Goal: Transaction & Acquisition: Obtain resource

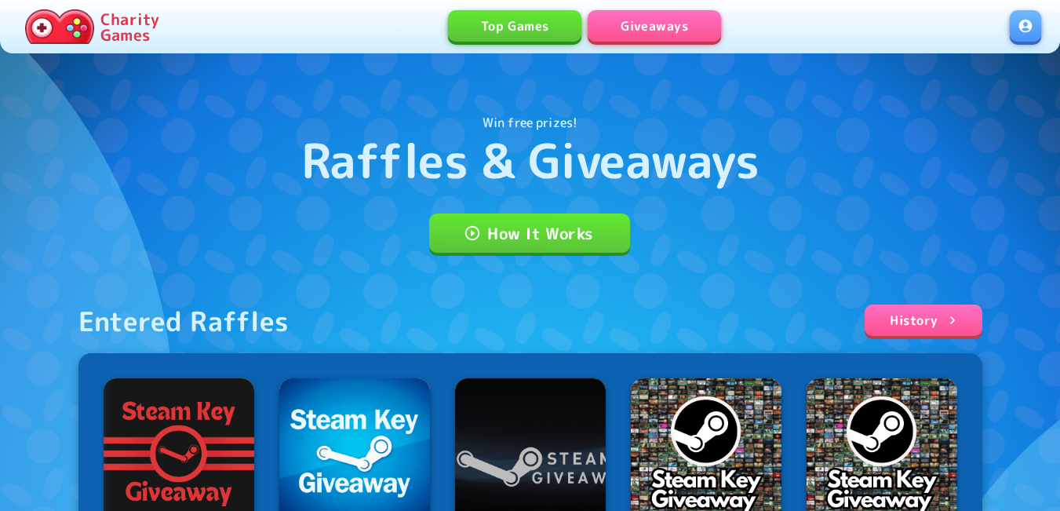
click at [1014, 31] on link at bounding box center [1025, 25] width 31 height 31
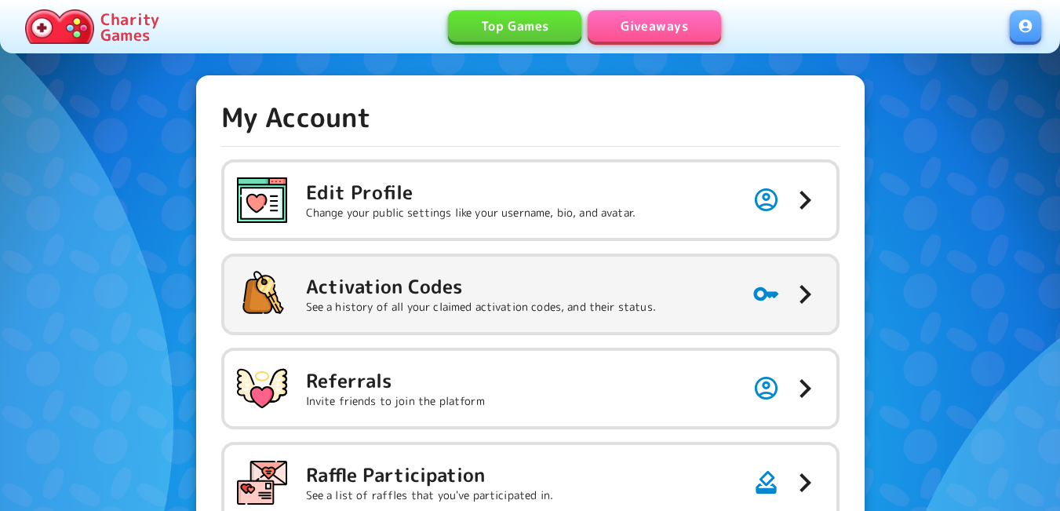
click at [454, 286] on h5 "Activation Codes" at bounding box center [481, 286] width 350 height 25
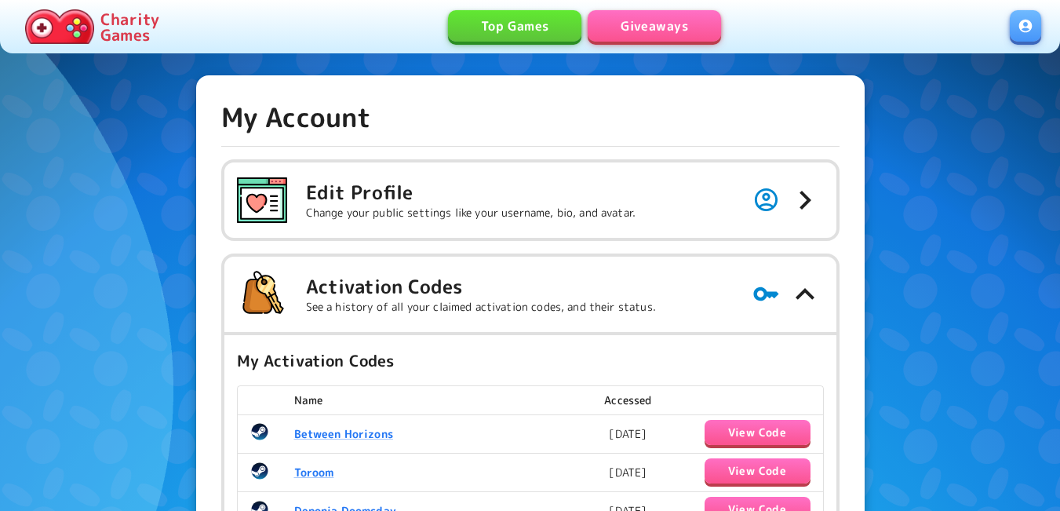
click at [662, 24] on link "Giveaways" at bounding box center [654, 25] width 133 height 31
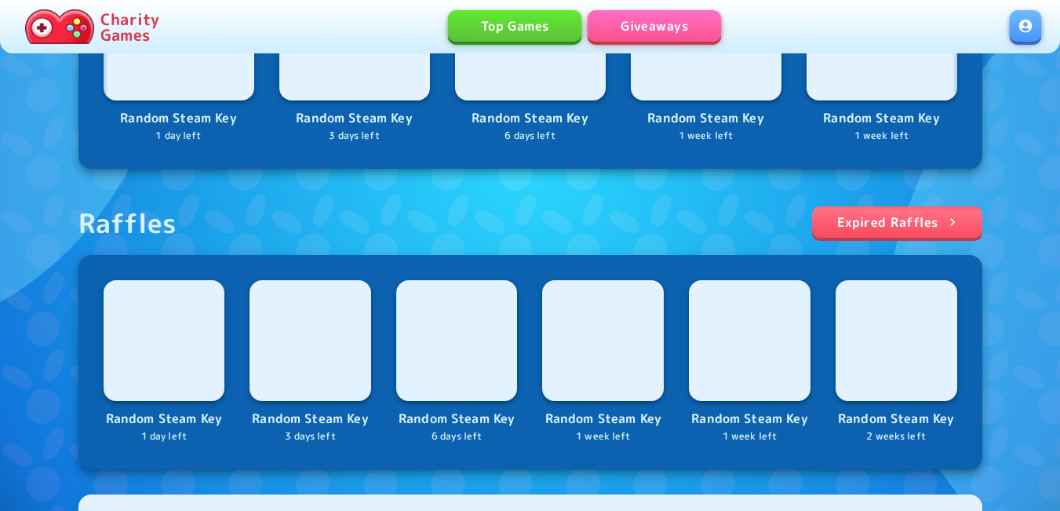
scroll to position [559, 0]
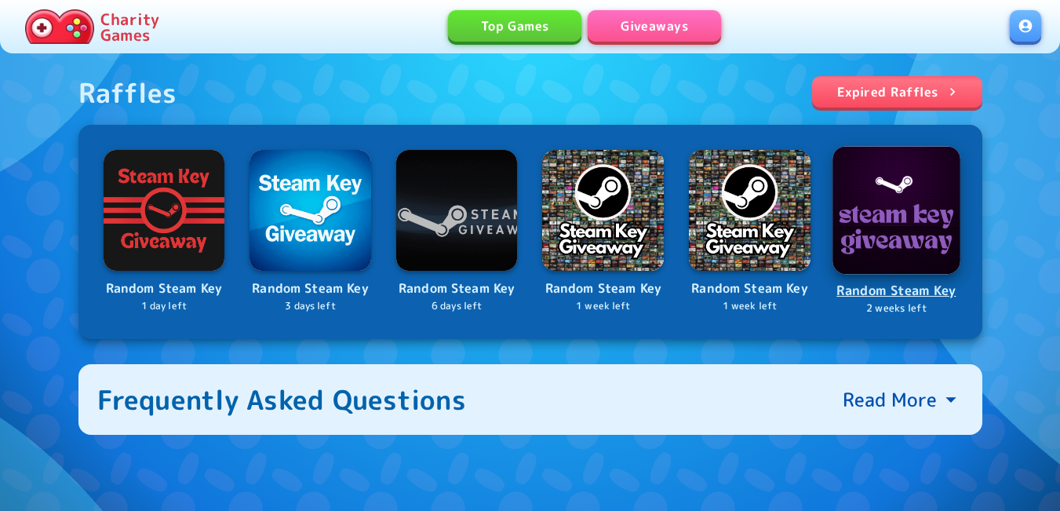
click at [877, 209] on img at bounding box center [897, 210] width 128 height 128
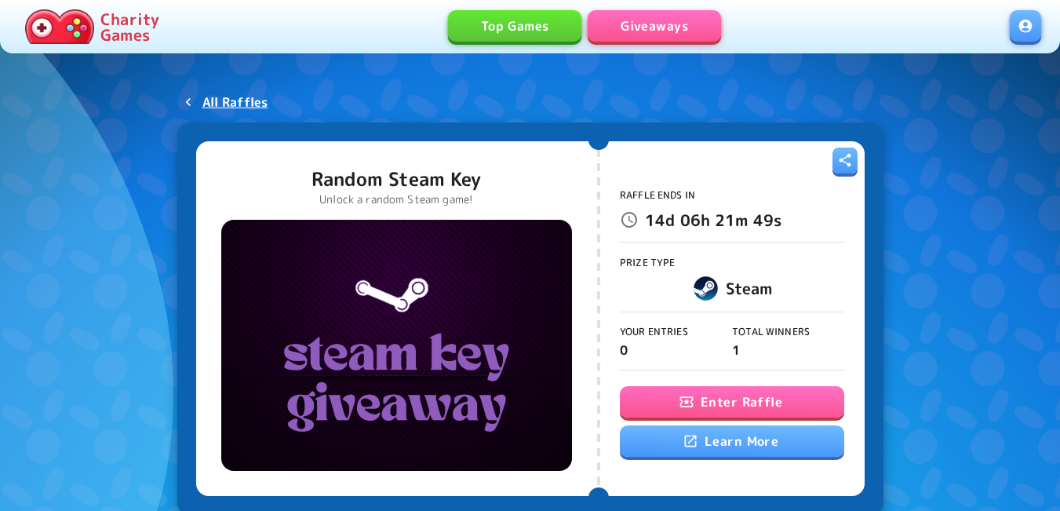
click at [752, 406] on button "Enter Raffle" at bounding box center [732, 401] width 224 height 31
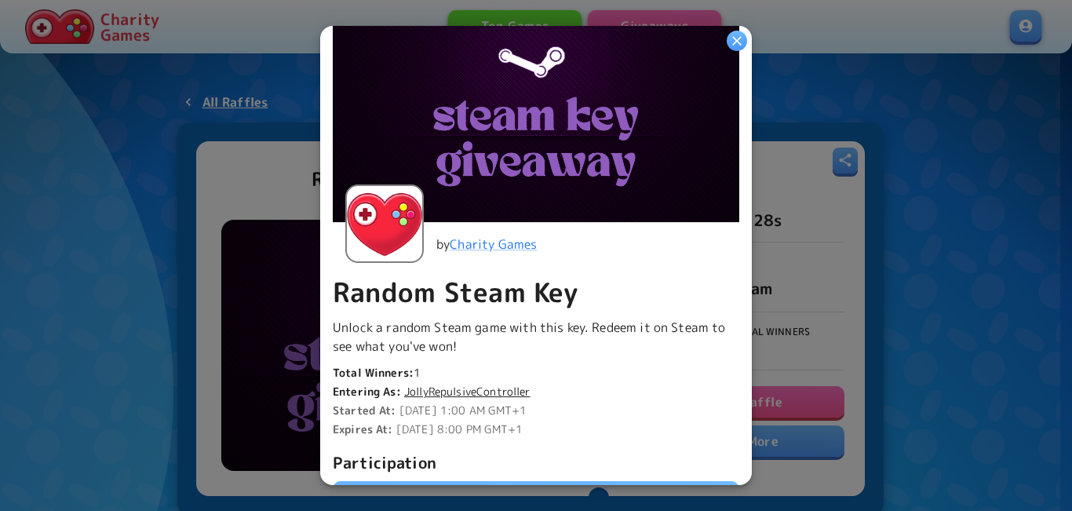
scroll to position [392, 0]
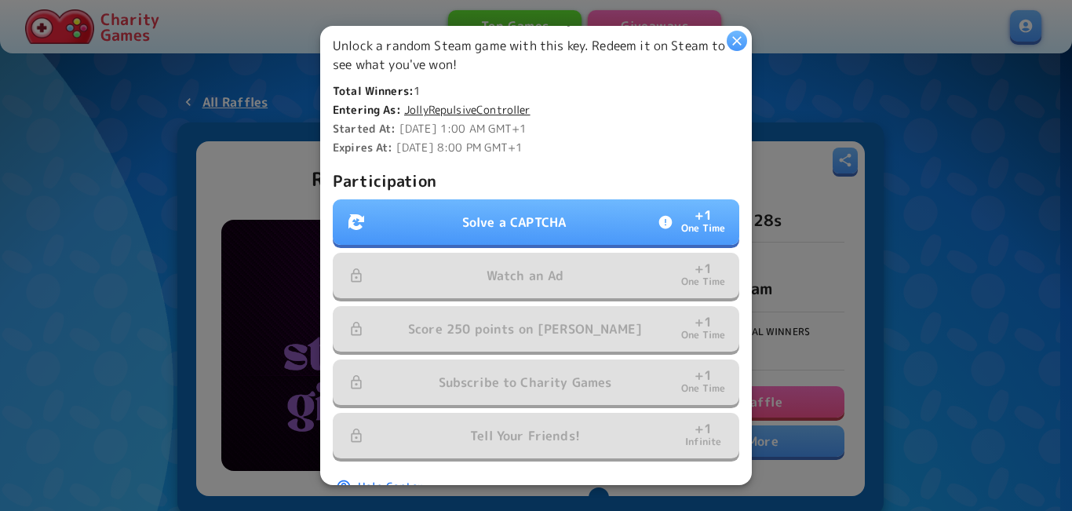
click at [558, 199] on button "Solve a CAPTCHA + 1 One Time" at bounding box center [536, 222] width 407 height 46
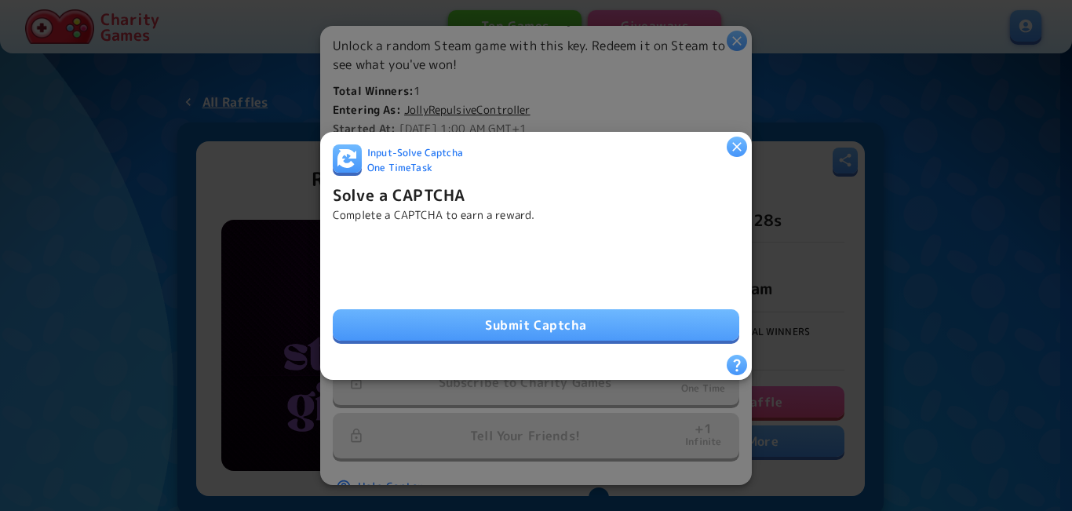
click at [556, 316] on button "Submit Captcha" at bounding box center [536, 324] width 407 height 31
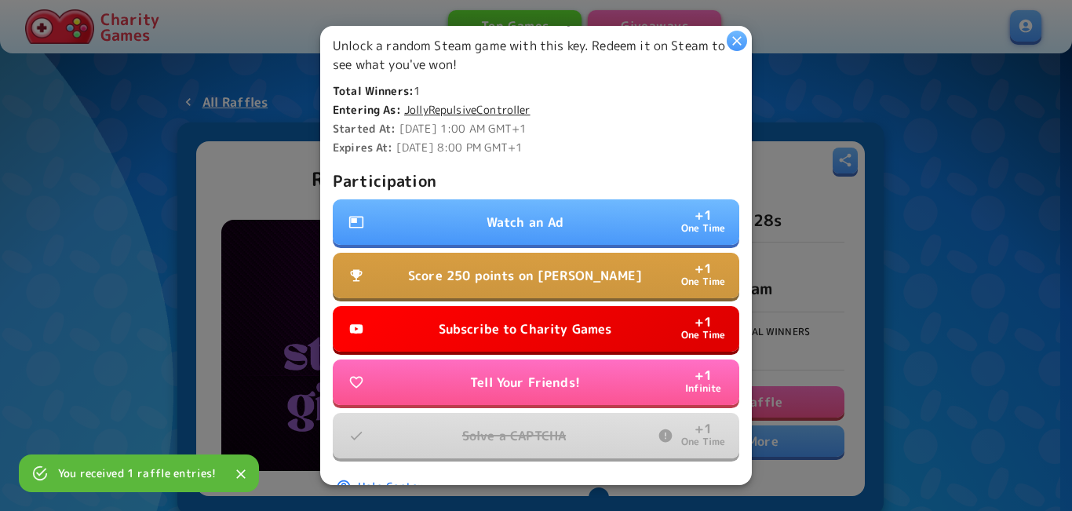
click at [542, 213] on p "Watch an Ad" at bounding box center [526, 222] width 78 height 19
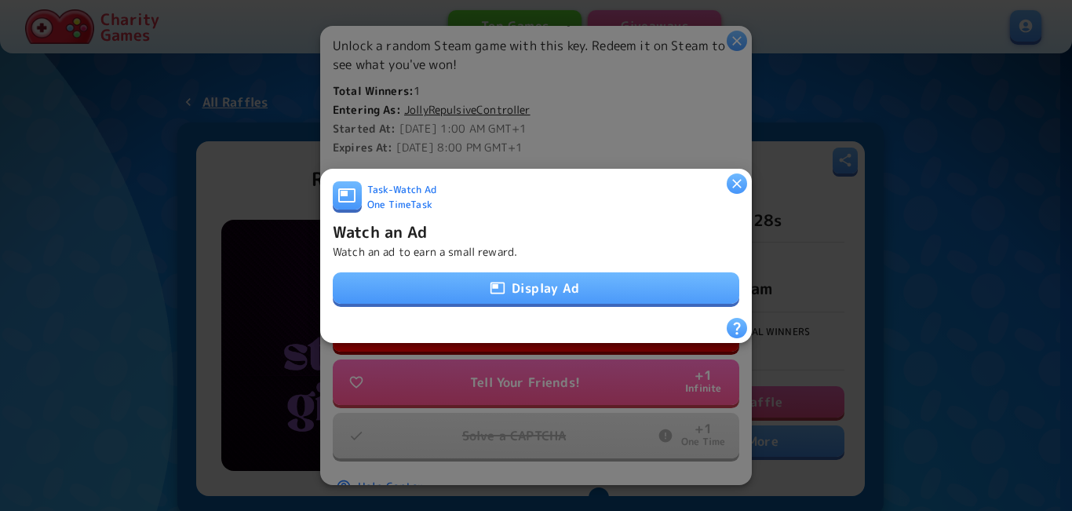
click at [498, 283] on icon "button" at bounding box center [498, 288] width 14 height 12
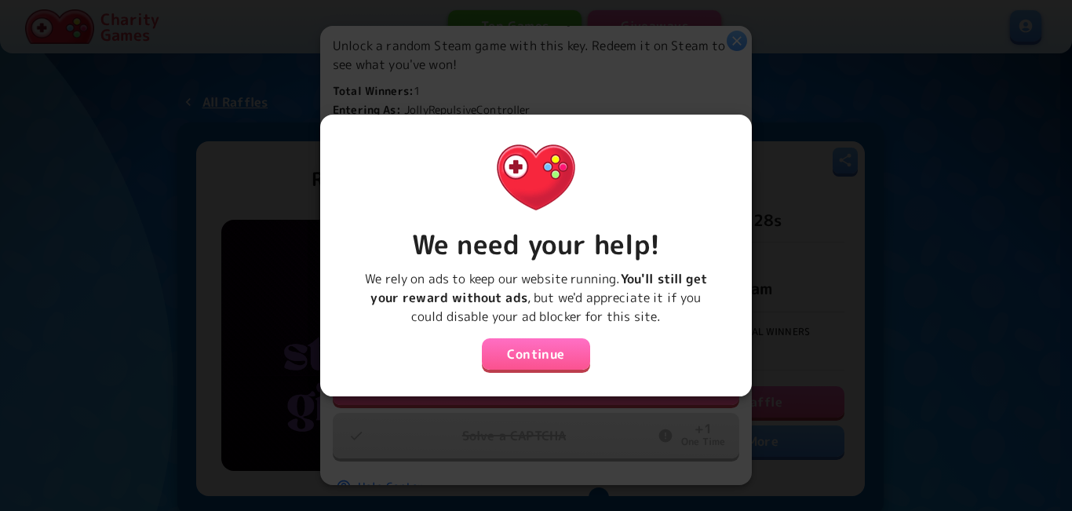
click at [504, 357] on button "Continue" at bounding box center [536, 353] width 108 height 31
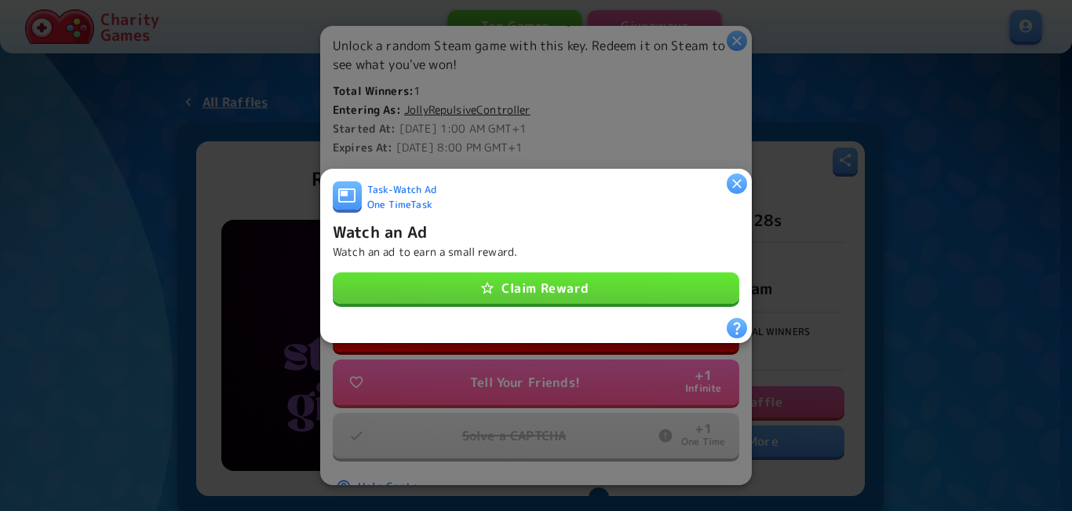
click at [520, 272] on button "Claim Reward" at bounding box center [536, 287] width 407 height 31
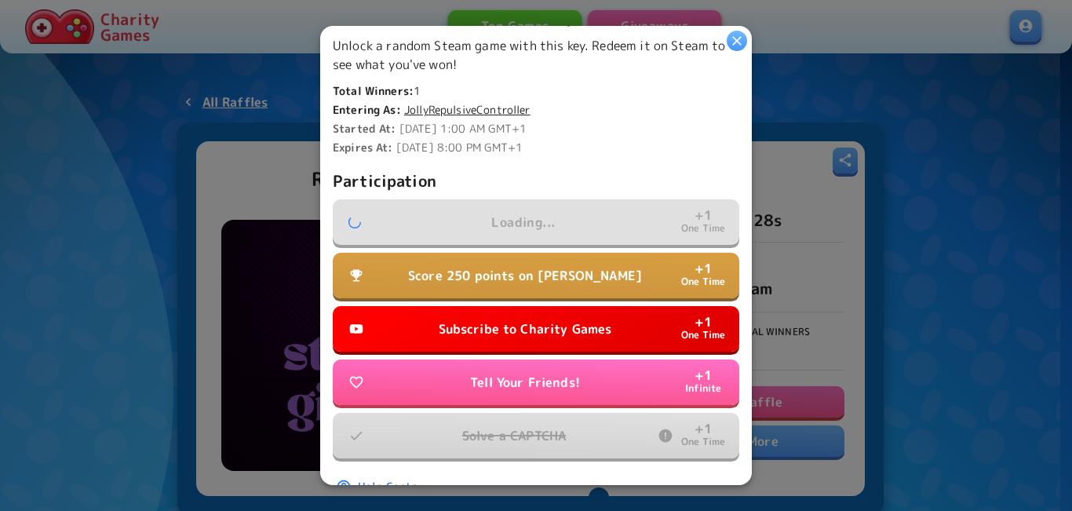
click at [520, 319] on p "Subscribe to Charity Games" at bounding box center [525, 328] width 173 height 19
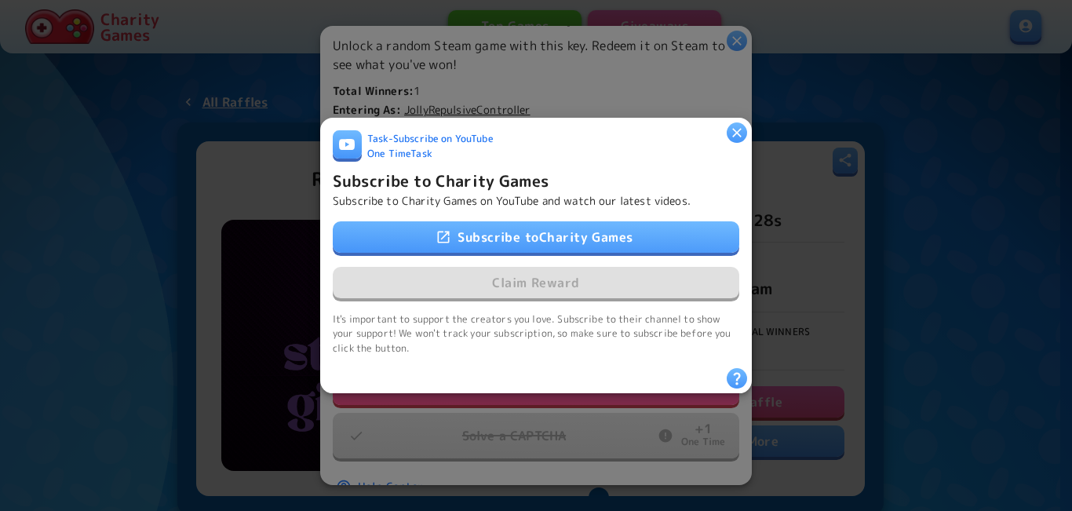
click at [531, 270] on div "Subscribe to Charity Games Claim Reward" at bounding box center [536, 260] width 407 height 78
click at [540, 228] on link "Subscribe to Charity Games" at bounding box center [536, 236] width 407 height 31
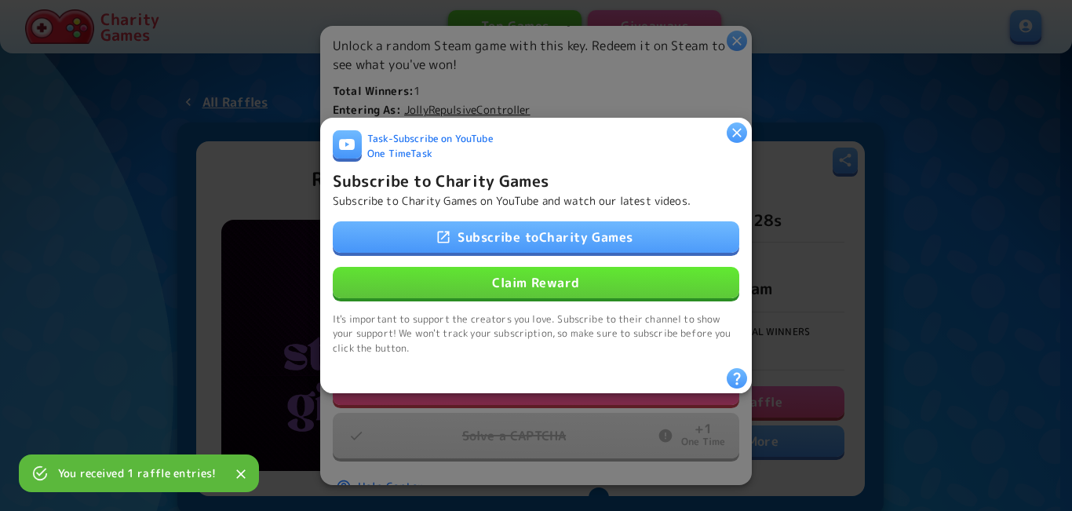
click at [535, 278] on button "Claim Reward" at bounding box center [536, 282] width 407 height 31
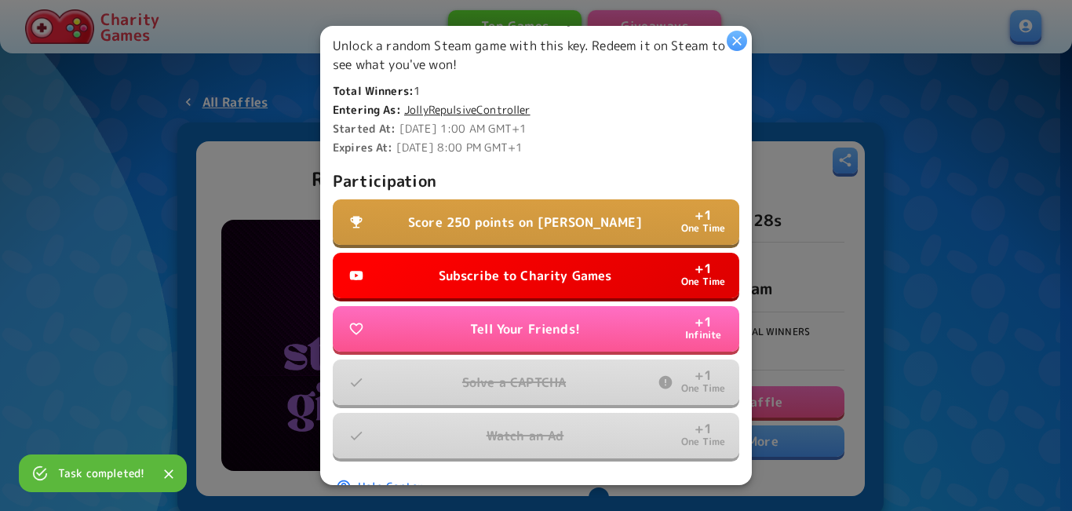
click at [530, 213] on p "Score 250 points on Dino Dash" at bounding box center [525, 222] width 234 height 19
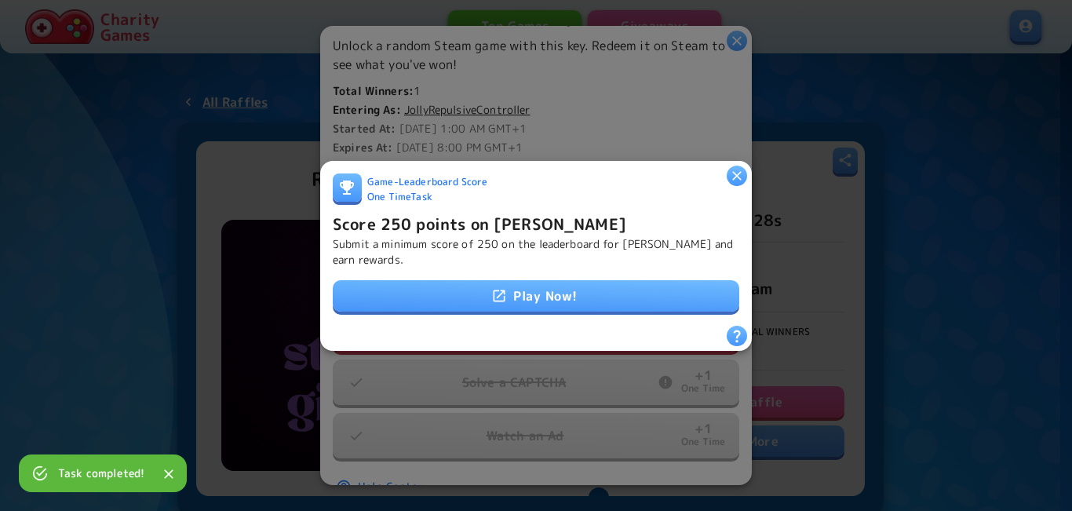
click at [501, 294] on icon at bounding box center [499, 296] width 16 height 16
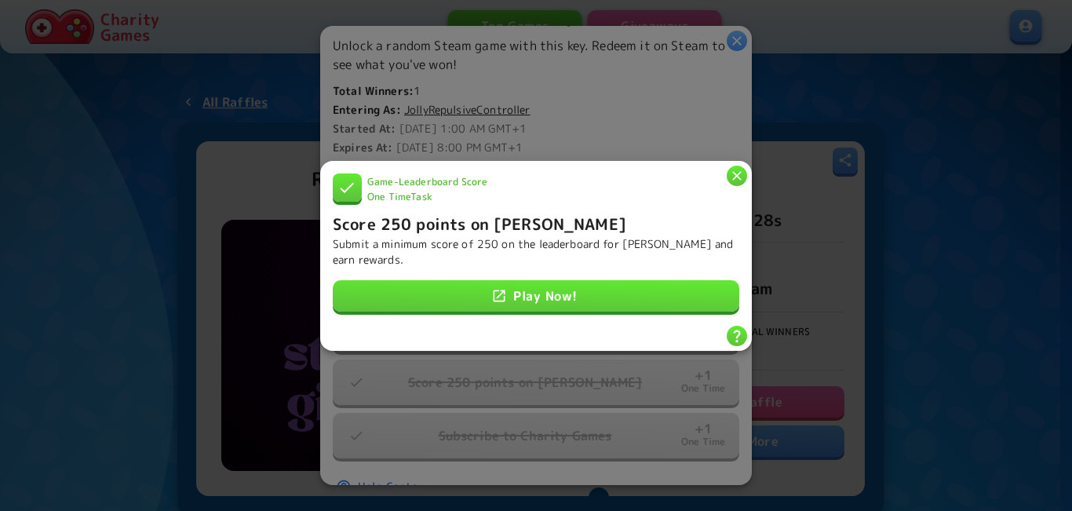
click at [445, 211] on h6 "Score 250 points on Dino Dash" at bounding box center [480, 222] width 294 height 25
click at [736, 173] on icon "button" at bounding box center [737, 175] width 16 height 16
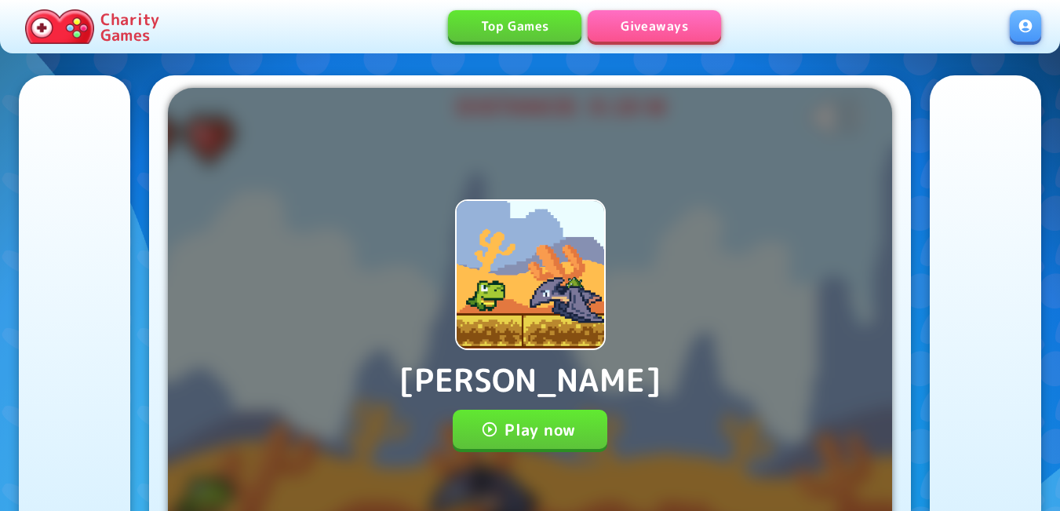
click at [546, 440] on button "Play now" at bounding box center [530, 429] width 155 height 39
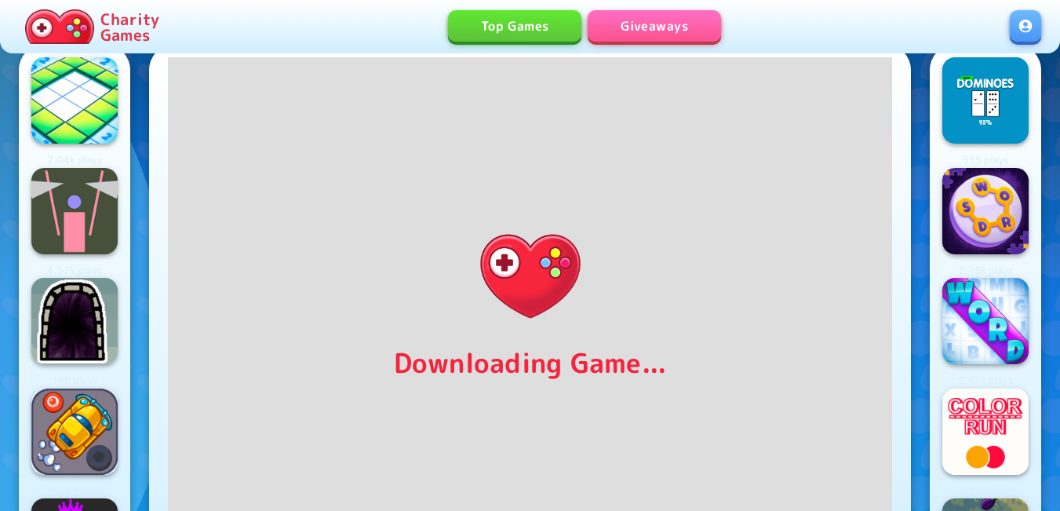
scroll to position [78, 0]
